Goal: Information Seeking & Learning: Learn about a topic

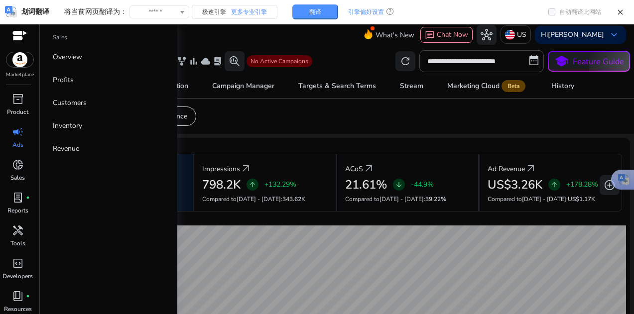
click at [6, 124] on link "campaign Ads" at bounding box center [17, 140] width 35 height 33
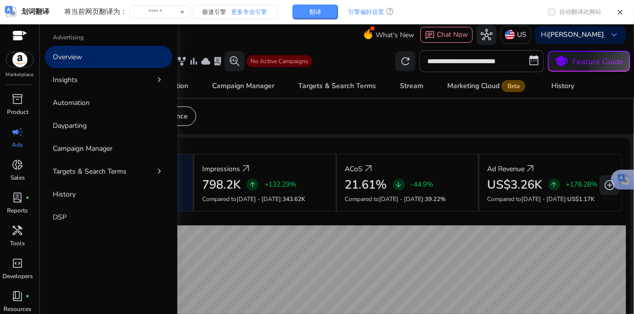
click at [79, 56] on p "Overview" at bounding box center [67, 57] width 29 height 10
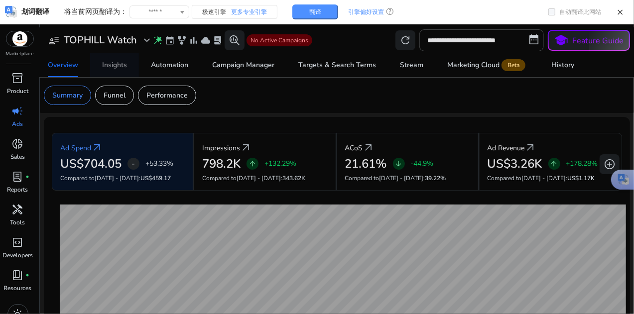
click at [118, 65] on div "Insights" at bounding box center [114, 65] width 25 height 7
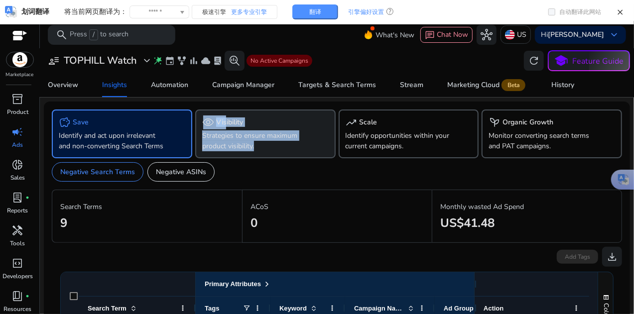
drag, startPoint x: 276, startPoint y: 146, endPoint x: 199, endPoint y: 119, distance: 81.3
click at [199, 119] on div "visibility Visibility Strategies to ensure maximum product visibility." at bounding box center [265, 134] width 140 height 49
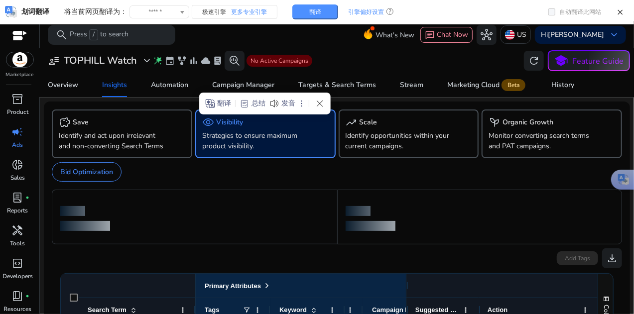
click at [346, 182] on app-sa-custom-tab "Bid Optimization" at bounding box center [337, 171] width 570 height 19
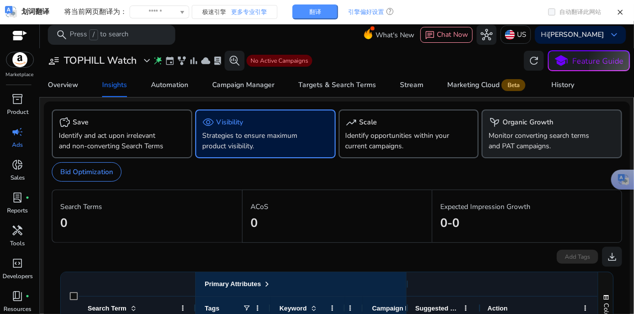
click at [566, 119] on div "psychiatry Organic Growth" at bounding box center [552, 123] width 127 height 12
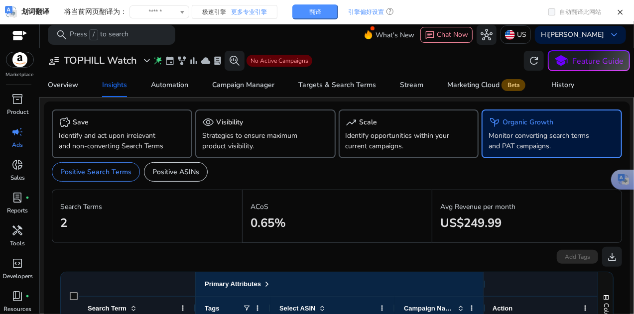
click at [87, 212] on p "Search Terms" at bounding box center [147, 207] width 174 height 10
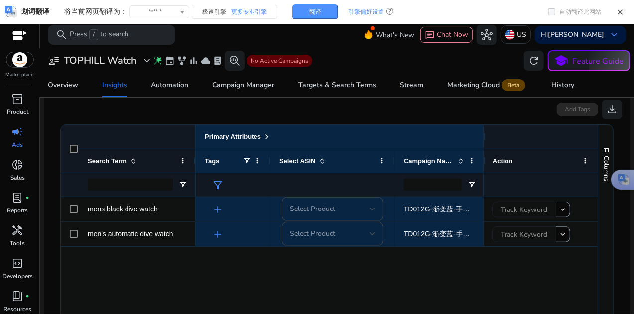
click at [578, 197] on div at bounding box center [541, 184] width 97 height 23
click at [311, 83] on div "Targets & Search Terms" at bounding box center [337, 85] width 78 height 7
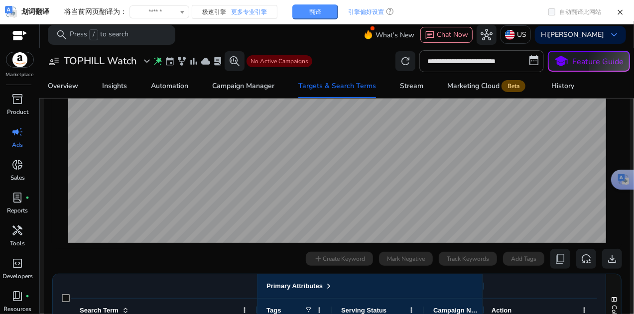
scroll to position [299, 0]
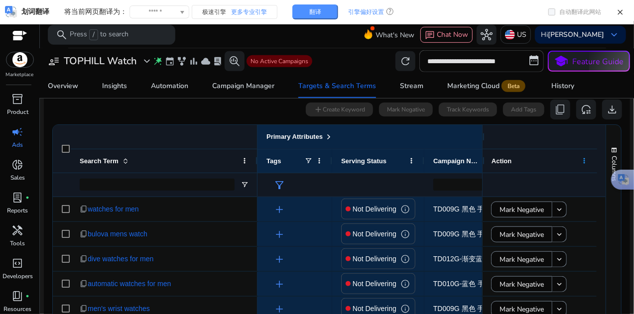
click at [580, 159] on span at bounding box center [584, 161] width 8 height 8
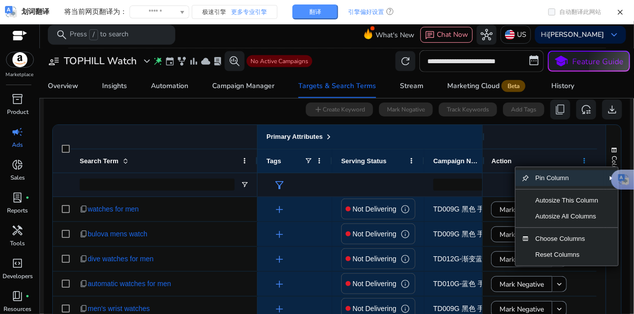
click at [580, 159] on span at bounding box center [584, 161] width 8 height 8
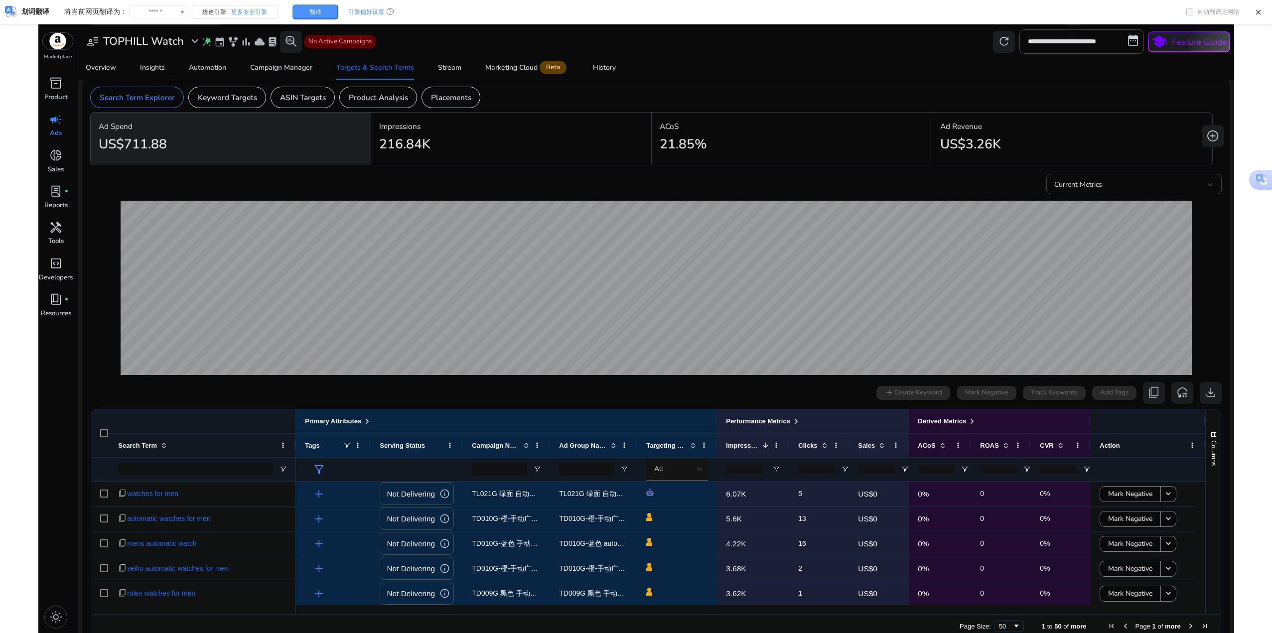
scroll to position [24, 0]
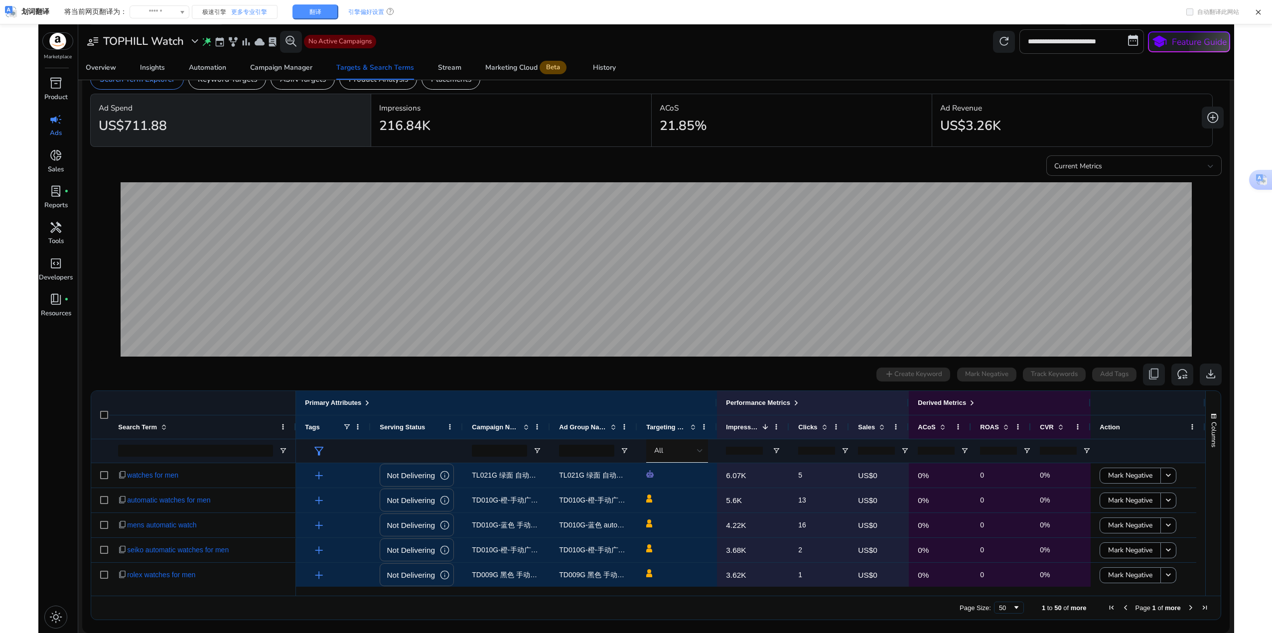
click at [634, 314] on div at bounding box center [1147, 450] width 97 height 23
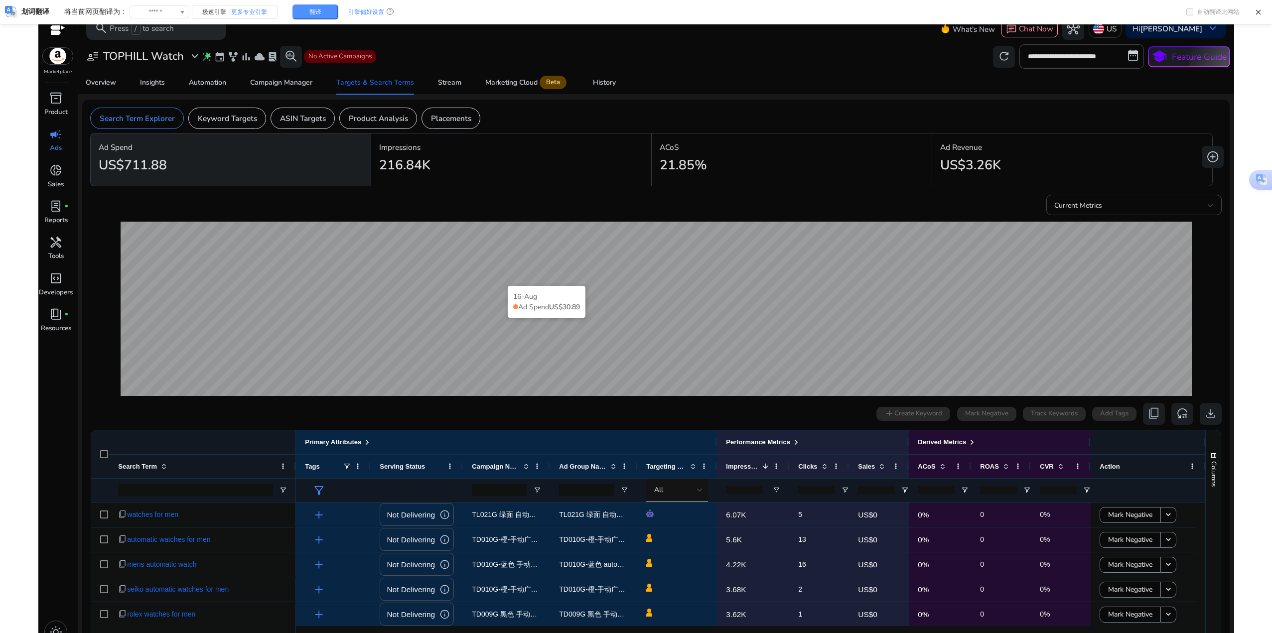
scroll to position [0, 0]
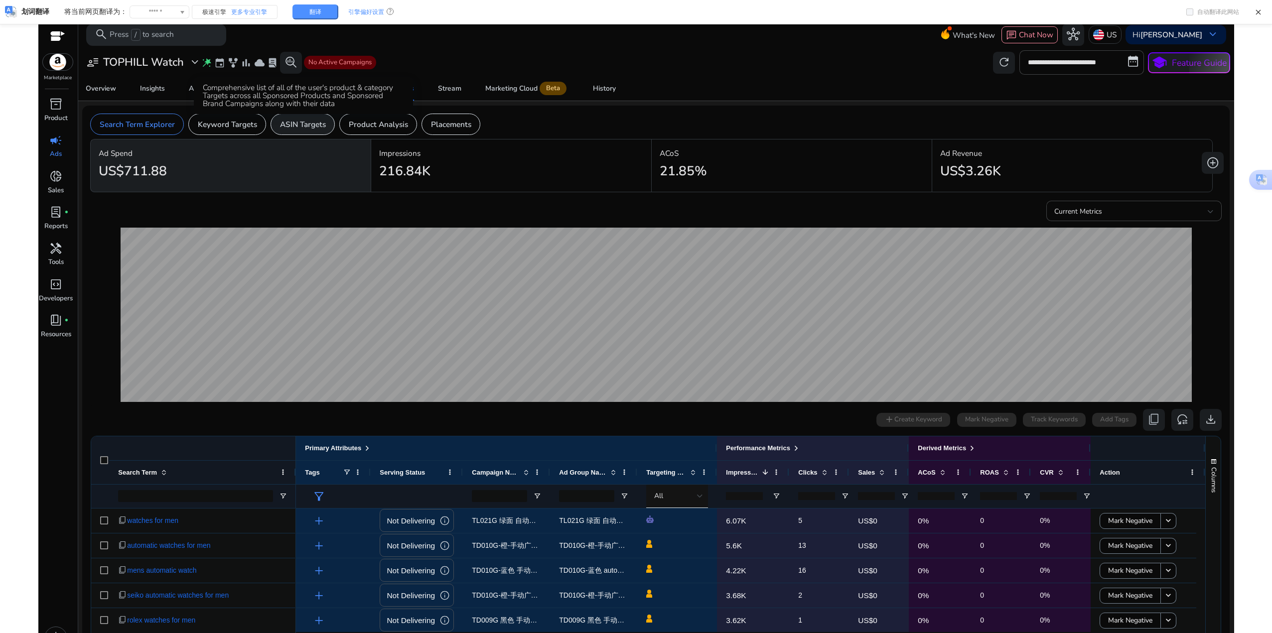
click at [303, 129] on p "ASIN Targets" at bounding box center [303, 124] width 46 height 11
